Goal: Communication & Community: Answer question/provide support

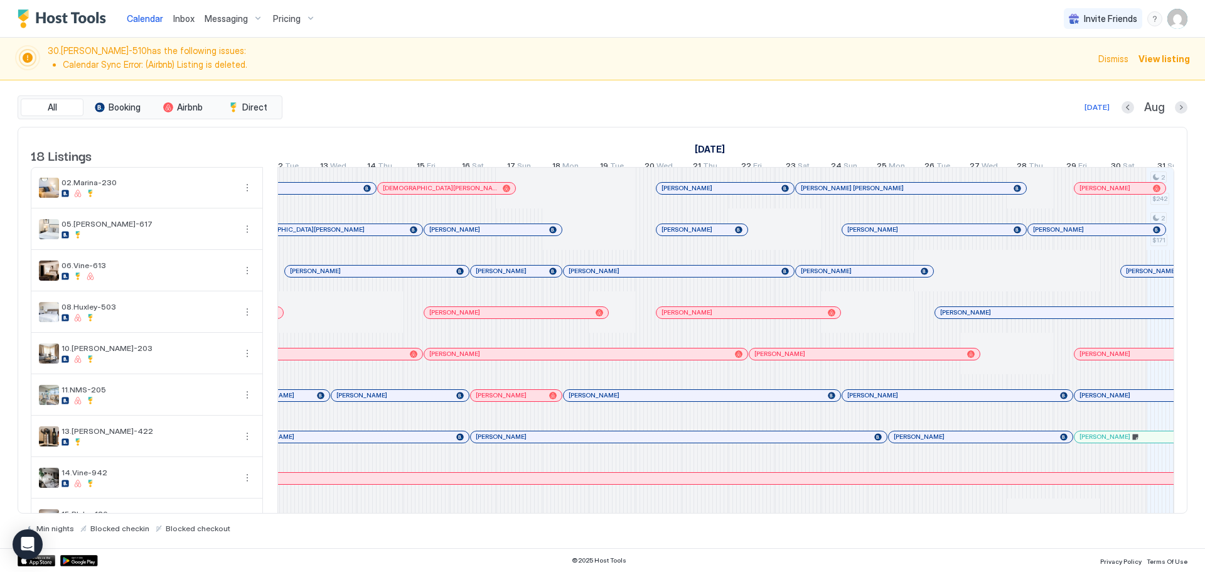
scroll to position [0, 1686]
click at [178, 21] on span "Inbox" at bounding box center [183, 18] width 21 height 11
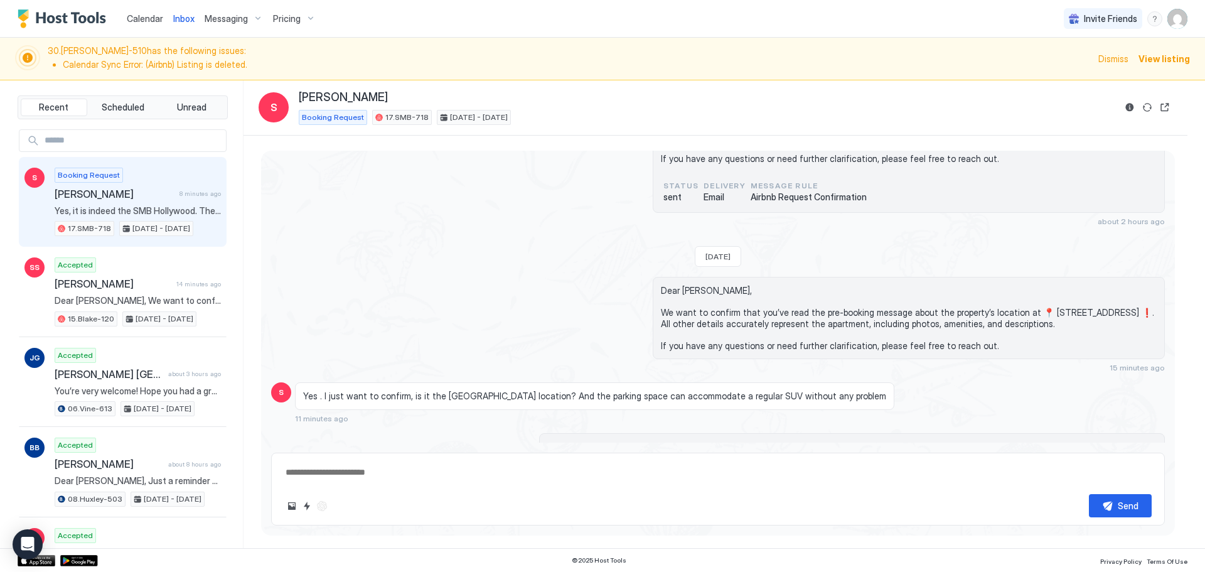
scroll to position [259, 0]
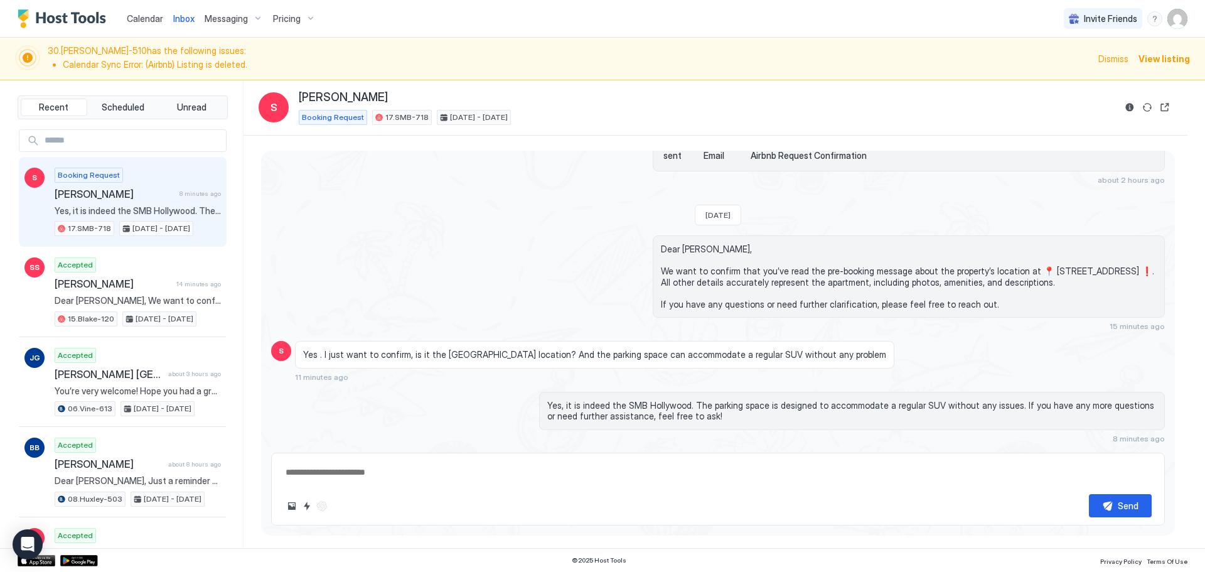
click at [907, 310] on div "Dear [PERSON_NAME], We want to confirm that you’ve read the pre-booking message…" at bounding box center [909, 276] width 512 height 82
click at [841, 319] on div "Dear [PERSON_NAME], We want to confirm that you’ve read the pre-booking message…" at bounding box center [852, 282] width 626 height 95
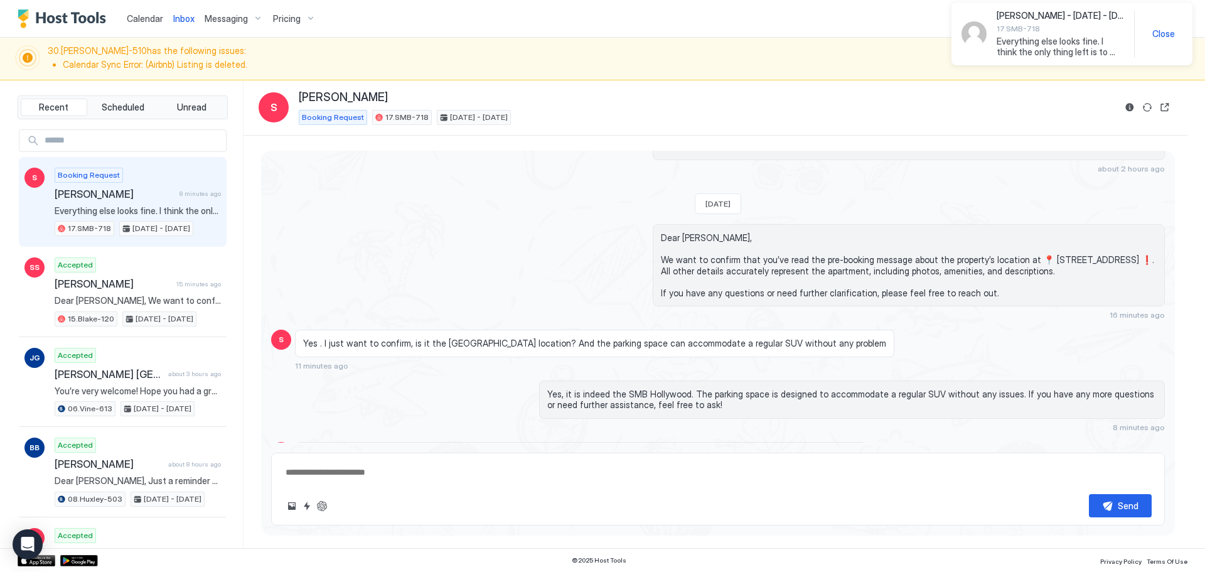
scroll to position [310, 0]
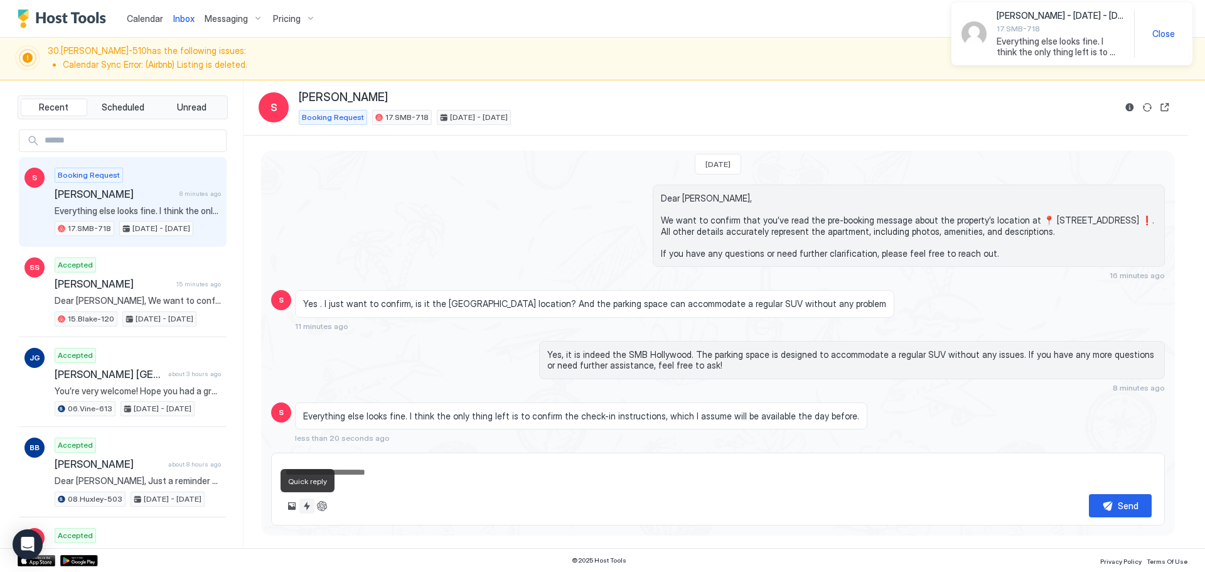
click at [313, 508] on button "Quick reply" at bounding box center [306, 506] width 15 height 15
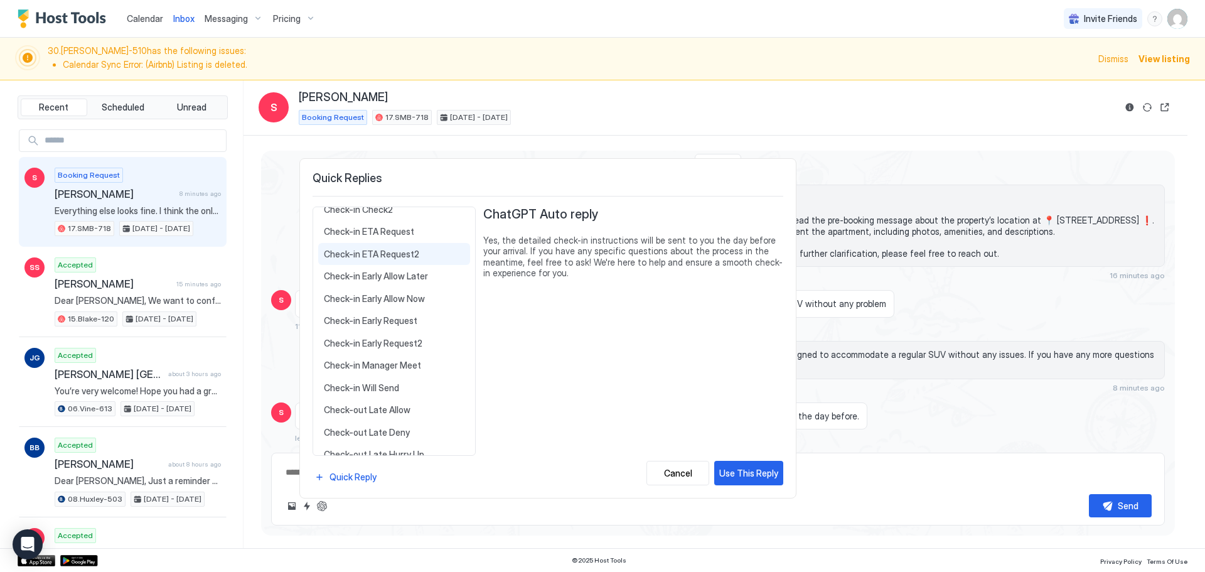
scroll to position [133, 0]
click at [383, 384] on span "Check-in Will Send" at bounding box center [394, 385] width 141 height 11
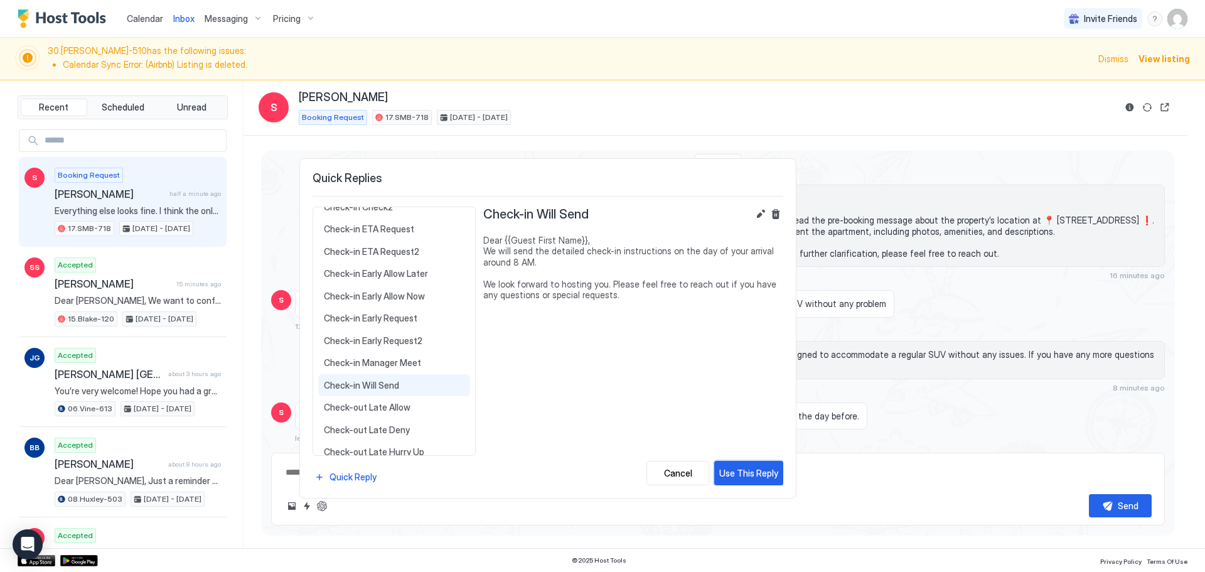
click at [758, 464] on button "Use This Reply" at bounding box center [749, 473] width 69 height 24
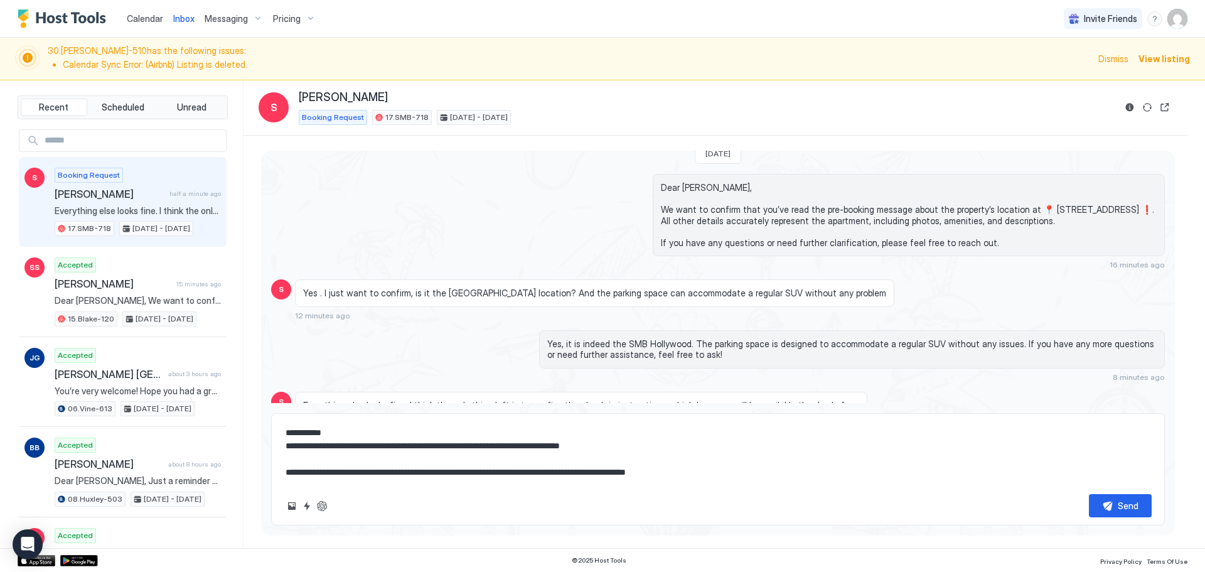
click at [685, 466] on textarea "**********" at bounding box center [718, 452] width 868 height 63
type textarea "**********"
click at [1121, 509] on div "Send" at bounding box center [1128, 505] width 21 height 13
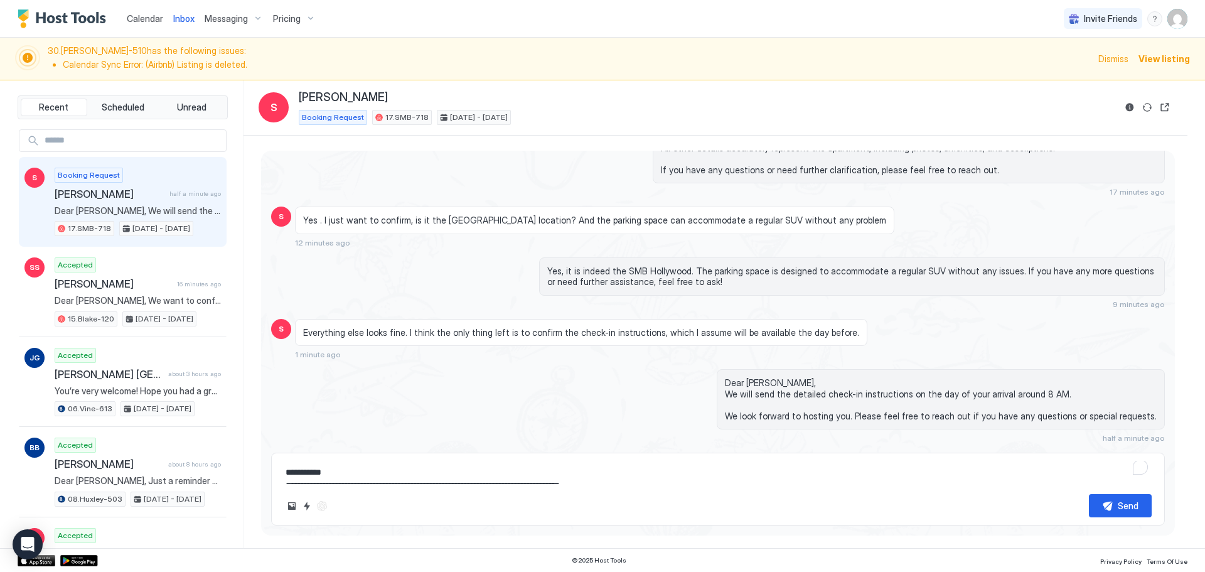
click at [495, 180] on div "Dear [PERSON_NAME], We want to confirm that you’ve read the pre-booking message…" at bounding box center [718, 148] width 894 height 95
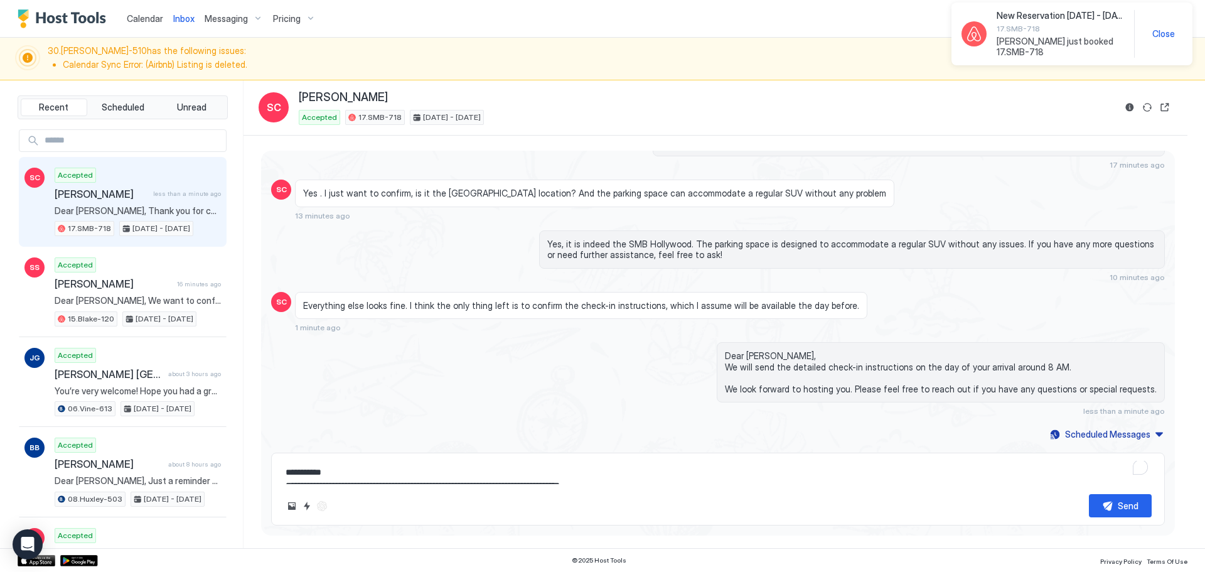
click at [559, 294] on div "Everything else looks fine. I think the only thing left is to confirm the check…" at bounding box center [581, 306] width 573 height 28
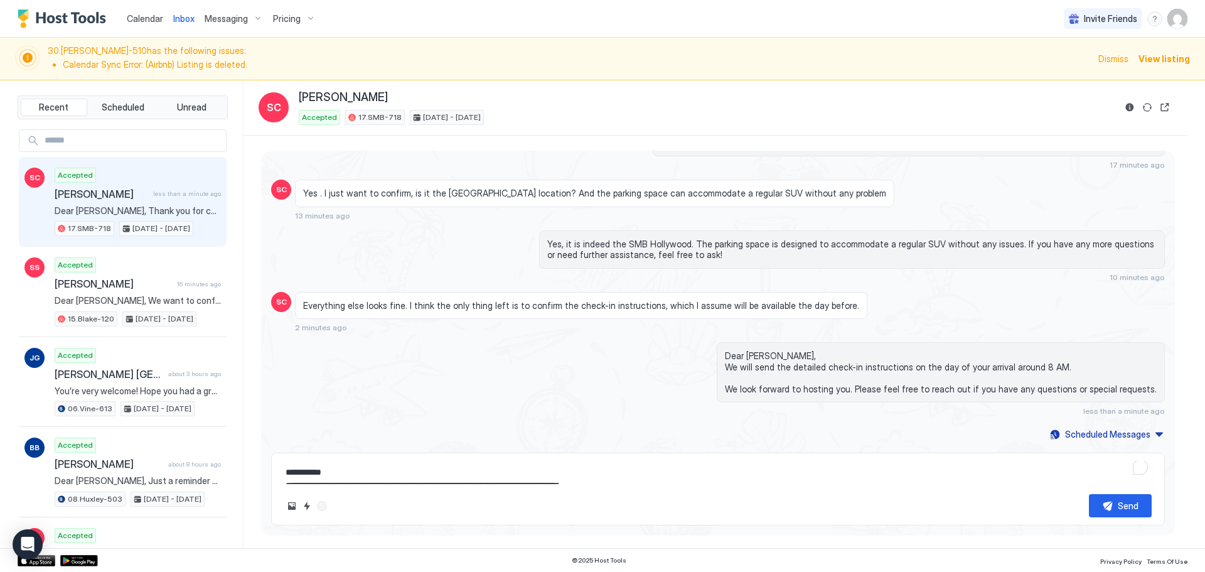
scroll to position [691, 0]
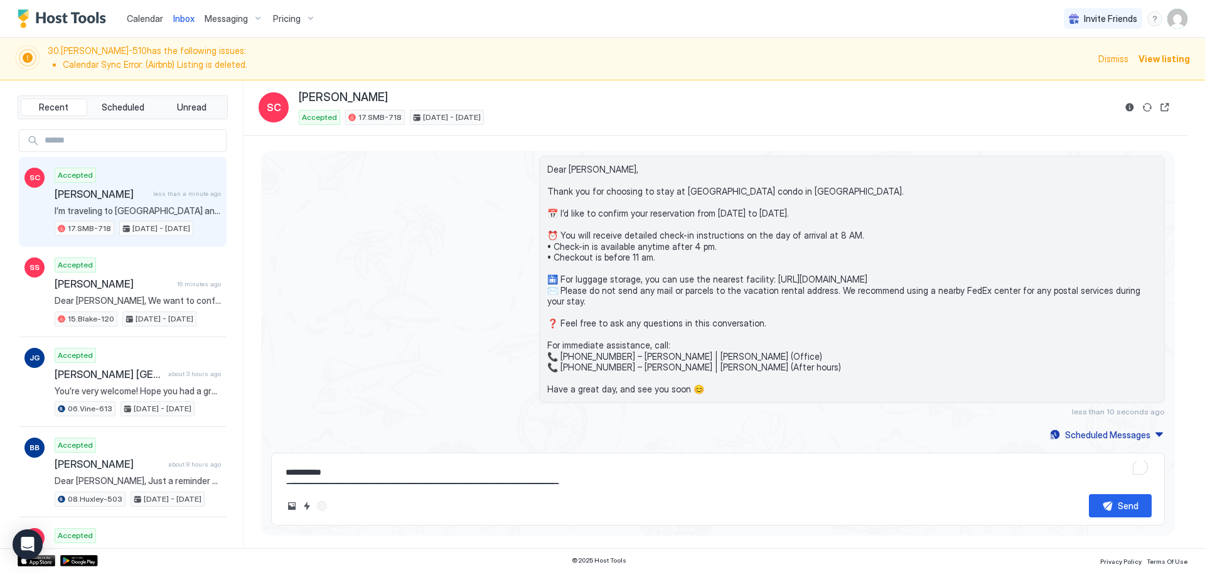
click at [474, 327] on div "Dear [PERSON_NAME], Thank you for choosing to stay at [GEOGRAPHIC_DATA] condo i…" at bounding box center [718, 286] width 894 height 261
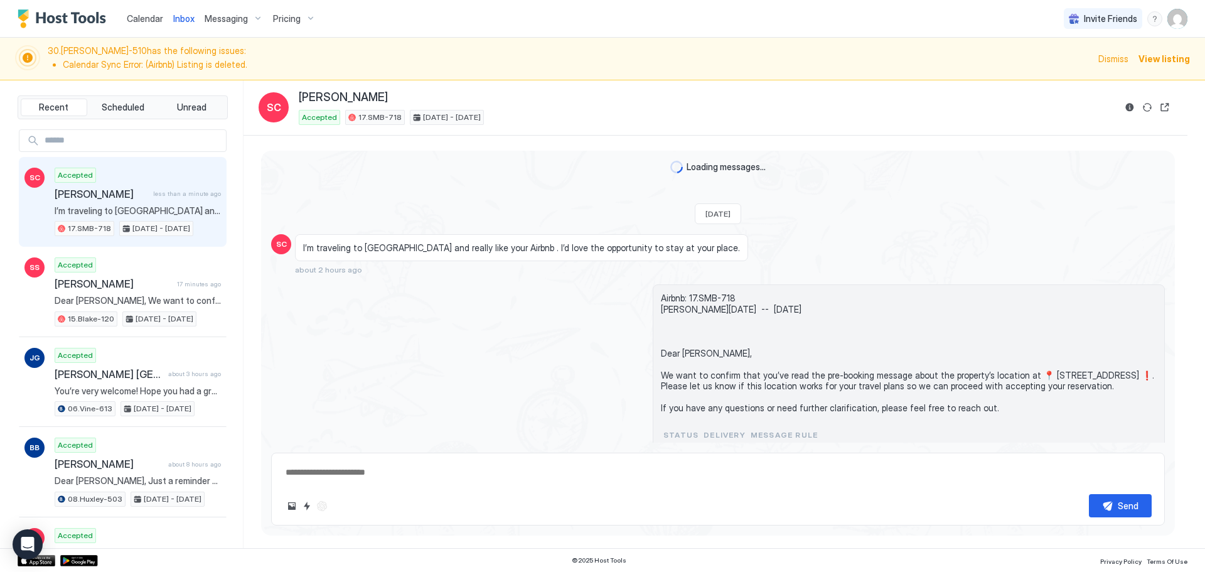
scroll to position [733, 0]
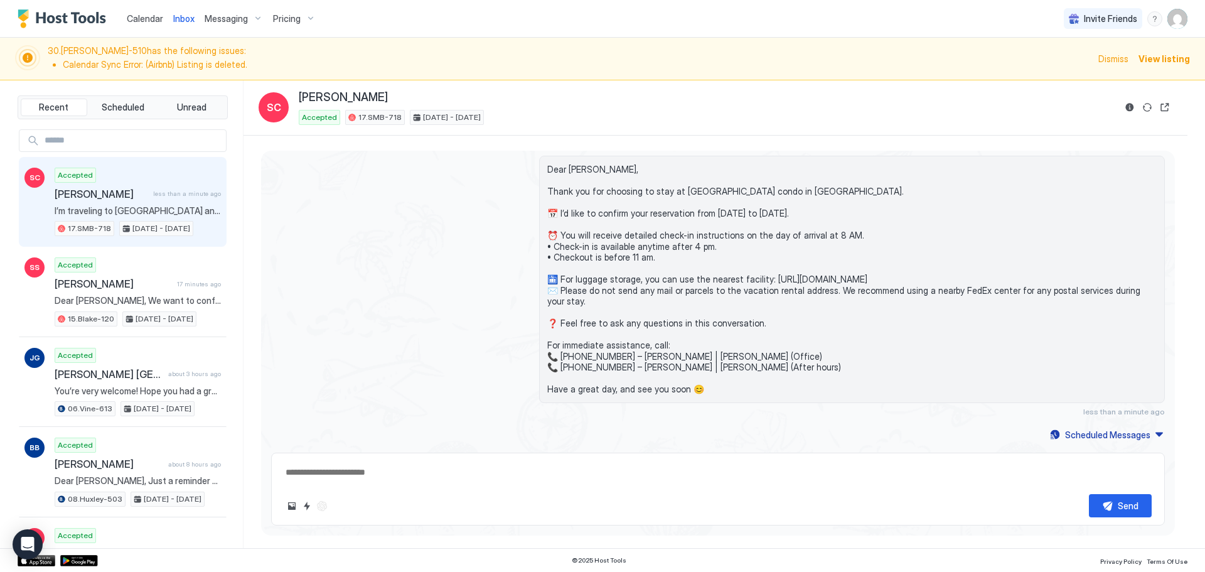
type textarea "*"
